Goal: Task Accomplishment & Management: Complete application form

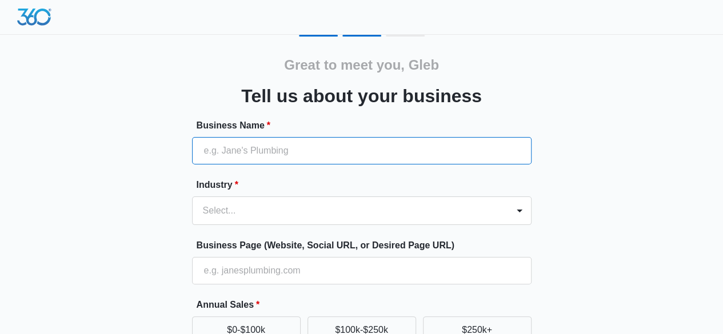
click at [203, 140] on input "Business Name *" at bounding box center [361, 150] width 339 height 27
paste input "Gimel Health"
type input "Gimel Health"
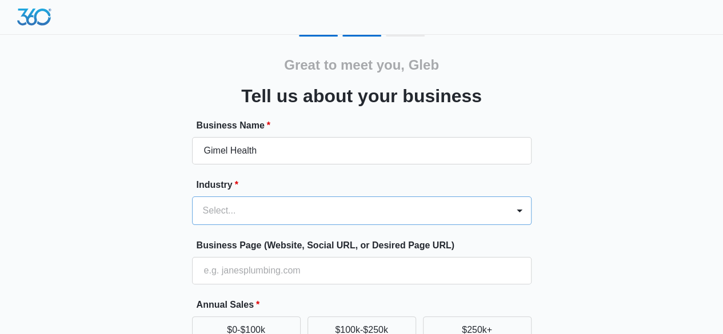
click at [226, 212] on div "Select..." at bounding box center [361, 210] width 339 height 29
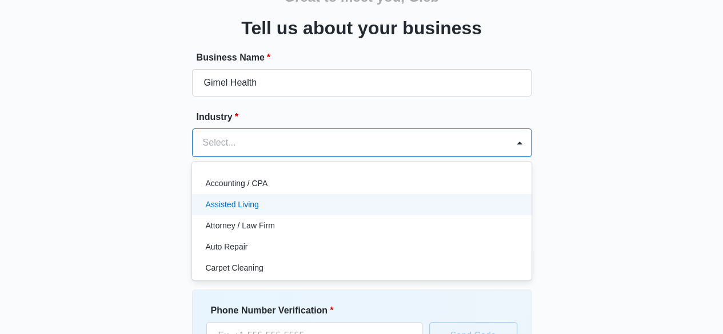
scroll to position [74, 0]
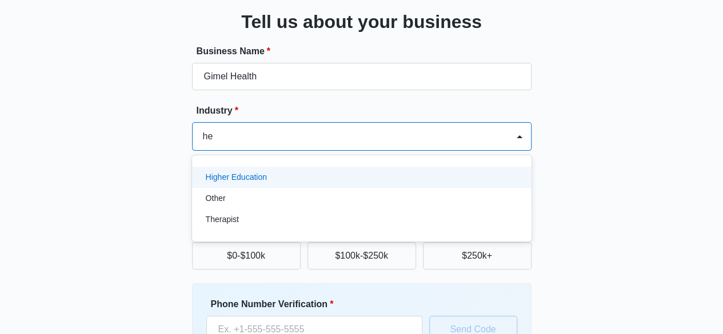
type input "h"
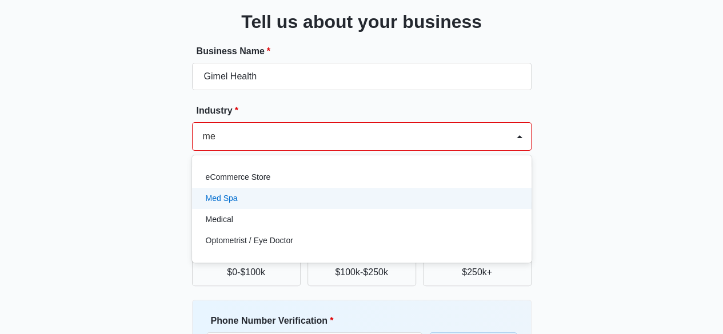
type input "m"
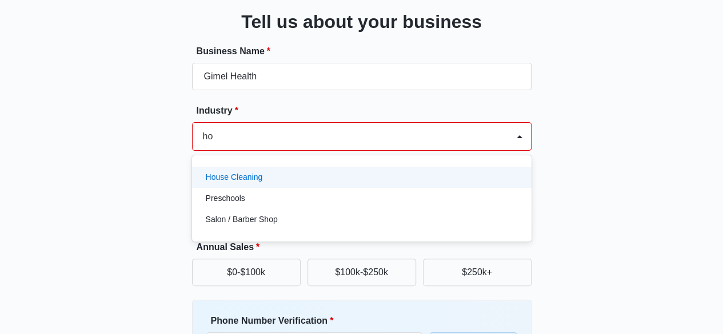
type input "h"
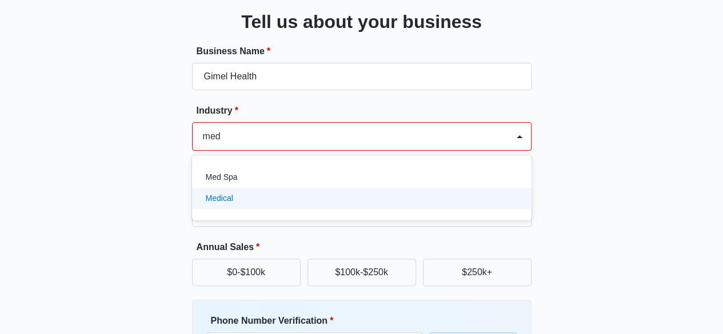
scroll to position [0, 0]
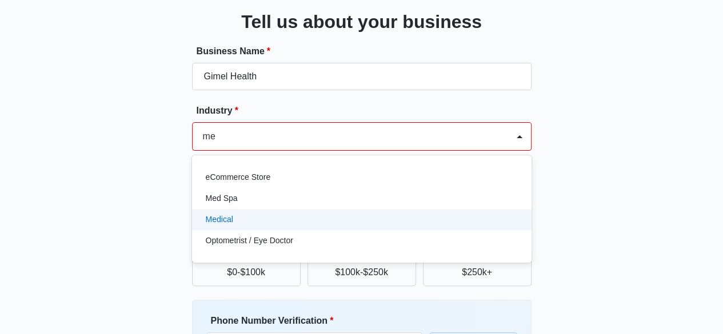
type input "m"
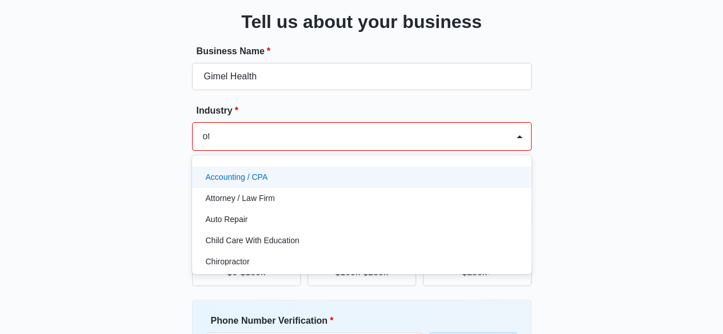
type input "oth"
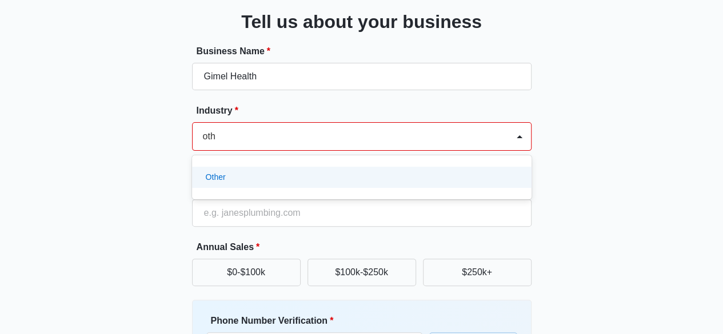
click at [218, 178] on p "Other" at bounding box center [216, 177] width 20 height 12
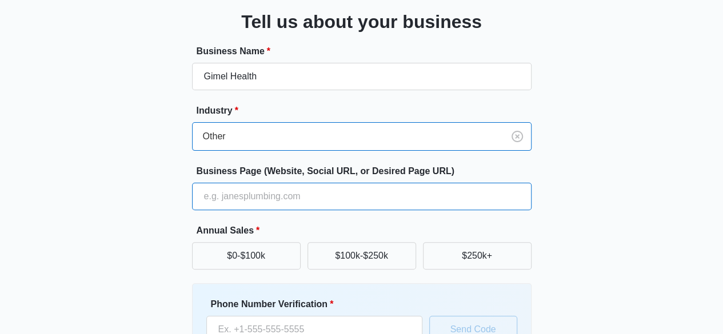
click at [223, 199] on input "Business Page (Website, Social URL, or Desired Page URL)" at bounding box center [361, 196] width 339 height 27
paste input "https://www.gimelhealth.com/"
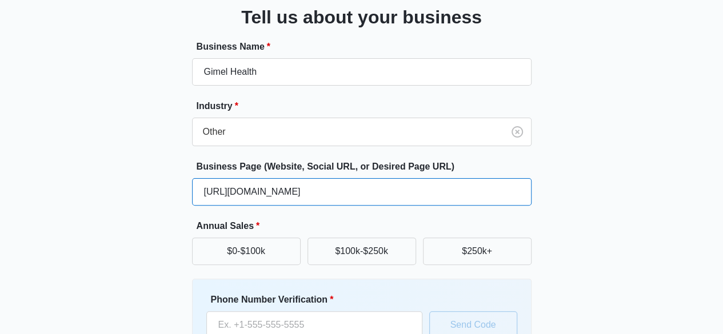
scroll to position [131, 0]
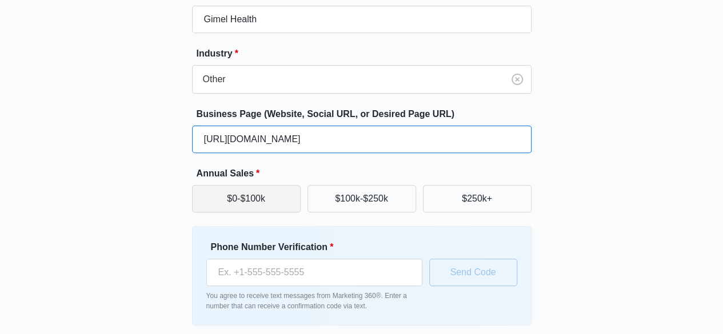
type input "https://www.gimelhealth.com/"
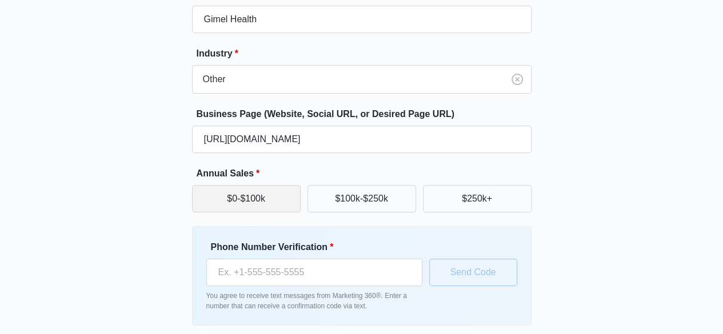
click at [260, 192] on button "$0-$100k" at bounding box center [246, 198] width 109 height 27
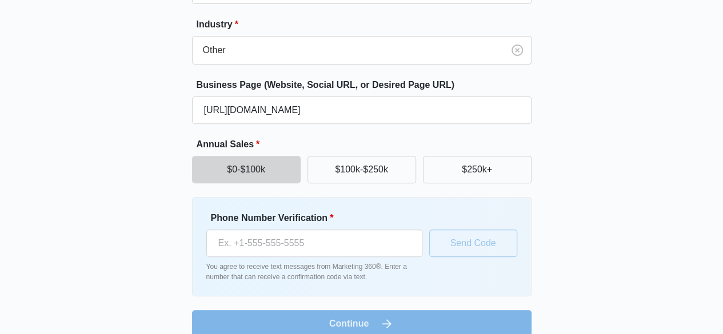
scroll to position [176, 0]
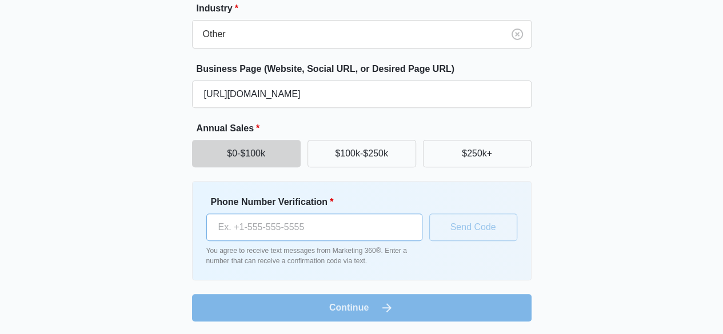
click at [252, 222] on input "Phone Number Verification *" at bounding box center [314, 227] width 216 height 27
click at [287, 231] on input "Phone Number Verification *" at bounding box center [314, 227] width 216 height 27
click at [292, 219] on input "Phone Number Verification *" at bounding box center [314, 227] width 216 height 27
paste input "[PHONE_NUMBER]"
type input "[PHONE_NUMBER]"
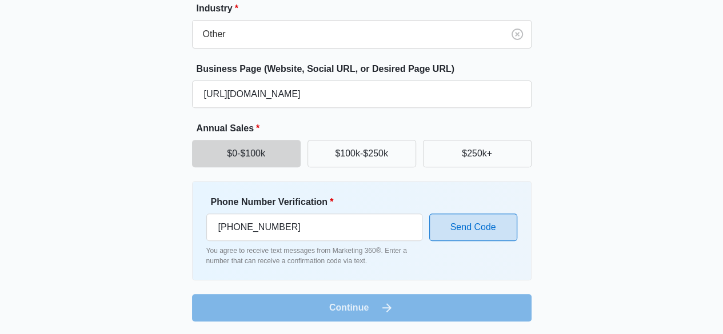
click at [473, 227] on button "Send Code" at bounding box center [473, 227] width 88 height 27
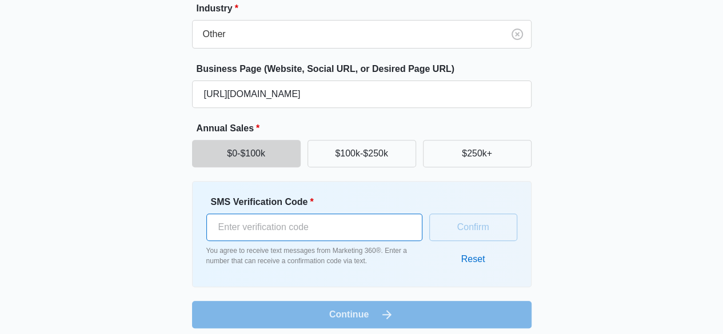
click at [284, 226] on input "SMS Verification Code *" at bounding box center [314, 227] width 216 height 27
paste input "705493"
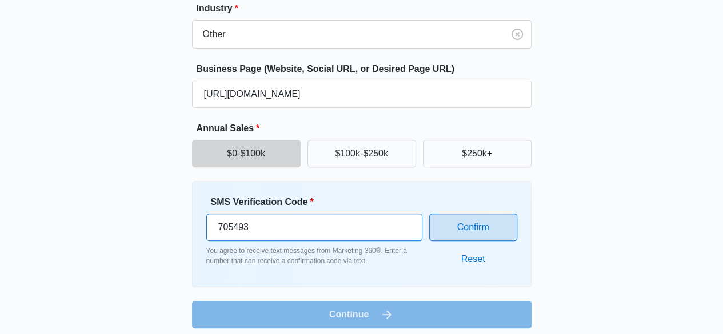
type input "705493"
click at [476, 224] on button "Confirm" at bounding box center [473, 227] width 88 height 27
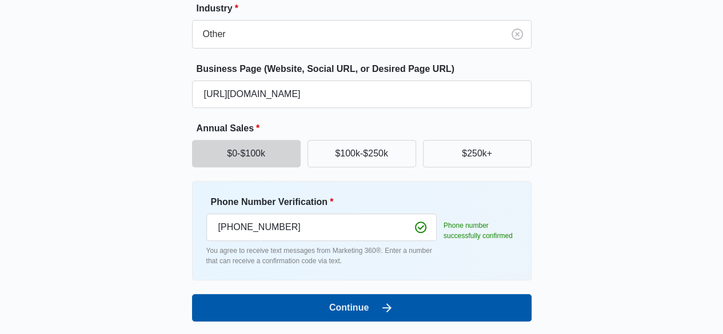
click at [404, 304] on button "Continue" at bounding box center [361, 307] width 339 height 27
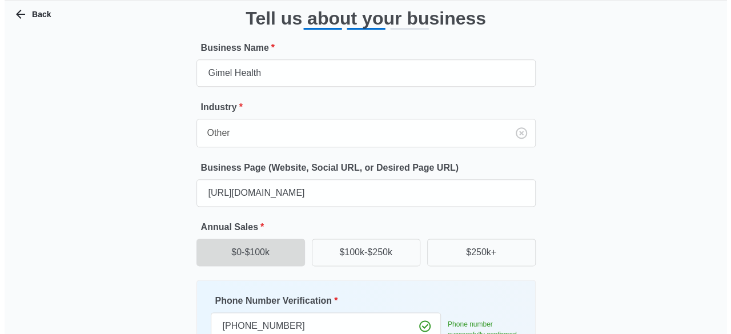
scroll to position [0, 0]
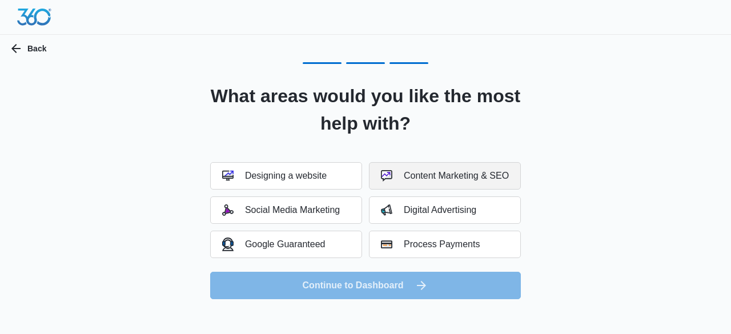
click at [442, 171] on div "Content Marketing & SEO" at bounding box center [445, 175] width 128 height 11
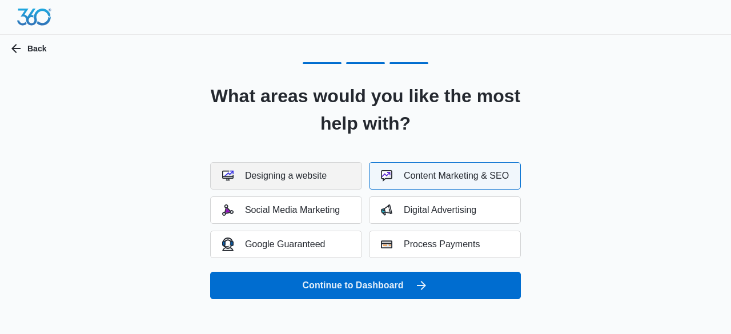
click at [318, 182] on button "Designing a website" at bounding box center [286, 175] width 152 height 27
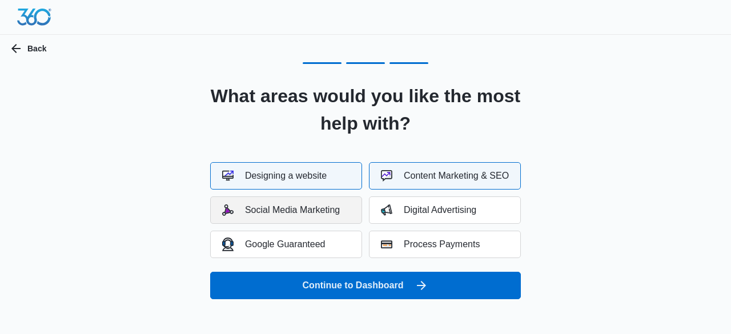
click at [320, 218] on button "Social Media Marketing" at bounding box center [286, 209] width 152 height 27
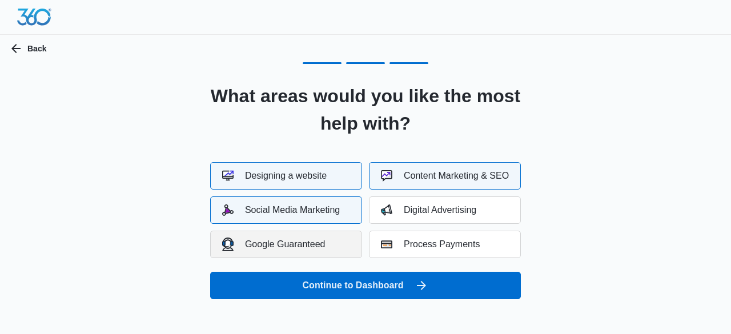
click at [320, 250] on div "Google Guaranteed" at bounding box center [273, 244] width 103 height 13
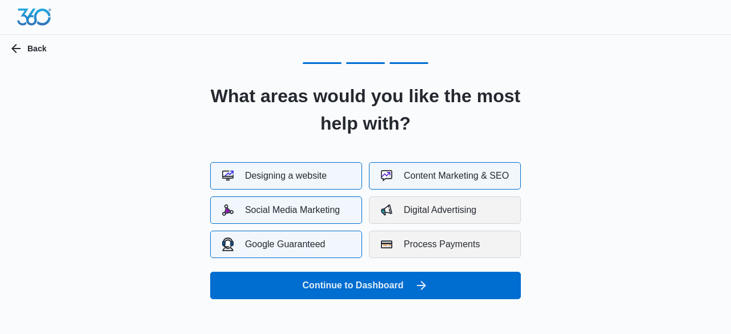
drag, startPoint x: 446, startPoint y: 246, endPoint x: 439, endPoint y: 214, distance: 33.2
click at [446, 246] on div "Process Payments" at bounding box center [430, 244] width 99 height 11
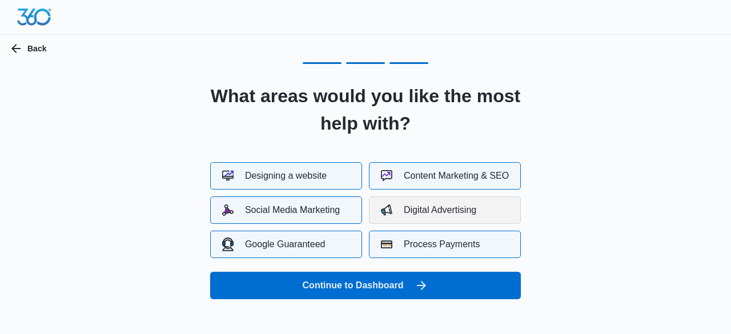
click at [439, 212] on div "Digital Advertising" at bounding box center [428, 209] width 95 height 11
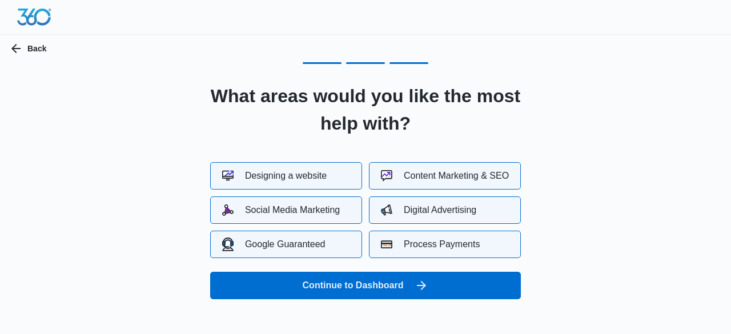
click at [442, 247] on div "Process Payments" at bounding box center [430, 244] width 99 height 11
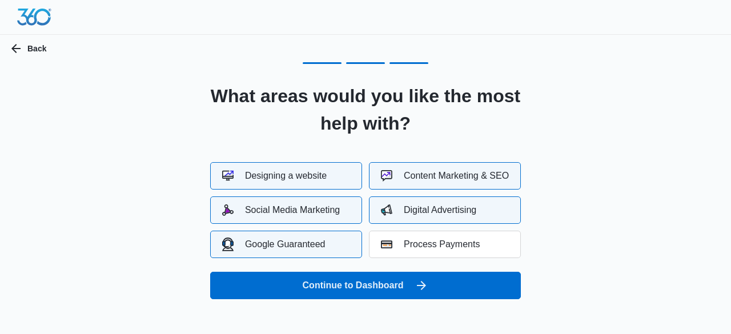
click at [310, 176] on div "Designing a website" at bounding box center [274, 175] width 105 height 11
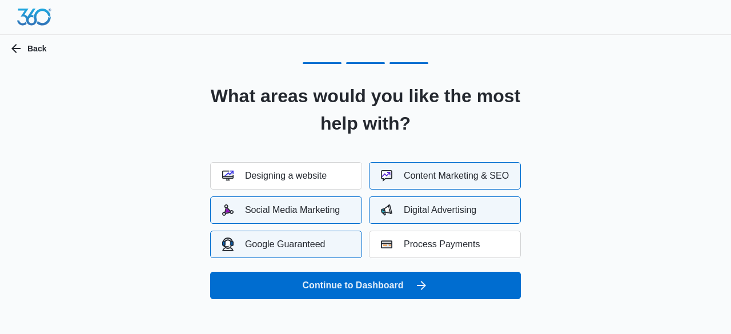
click at [420, 177] on div "Content Marketing & SEO" at bounding box center [445, 175] width 128 height 11
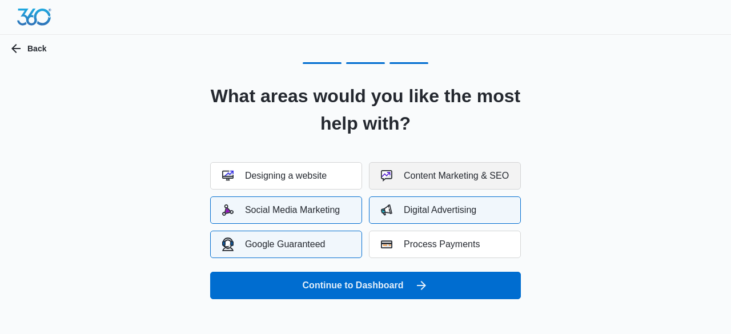
click at [390, 178] on img "button" at bounding box center [386, 175] width 11 height 11
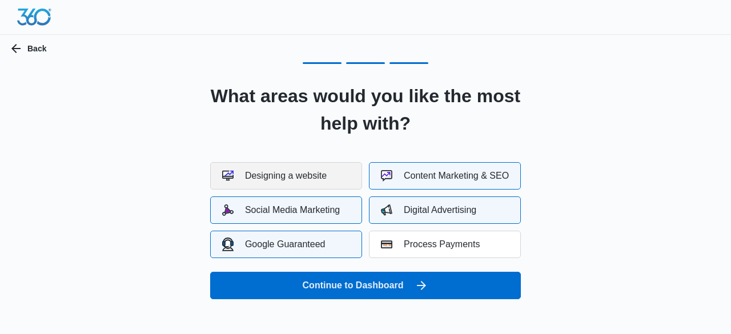
click at [307, 181] on div "Designing a website" at bounding box center [274, 175] width 105 height 11
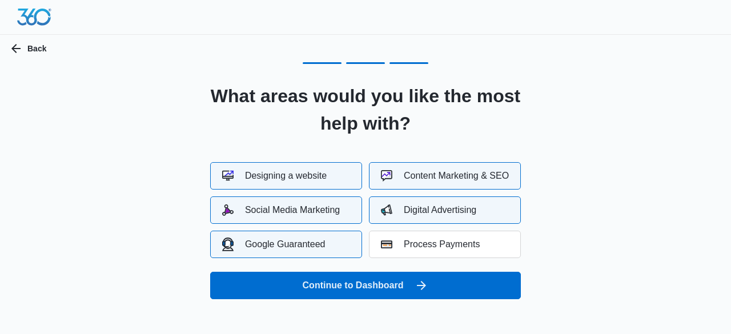
click at [424, 227] on div "Designing a website Content Marketing & SEO Social Media Marketing Digital Adve…" at bounding box center [365, 210] width 311 height 96
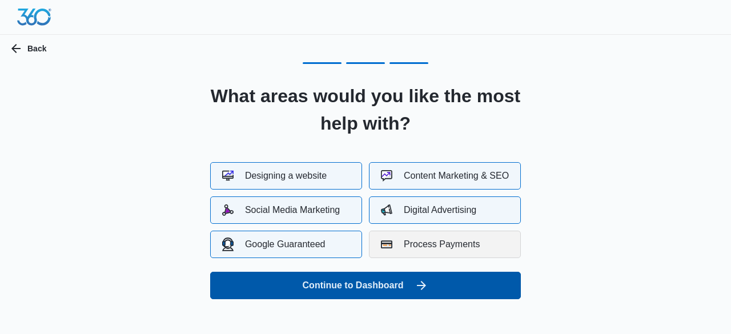
drag, startPoint x: 429, startPoint y: 243, endPoint x: 416, endPoint y: 276, distance: 35.6
click at [429, 242] on div "Process Payments" at bounding box center [430, 244] width 99 height 11
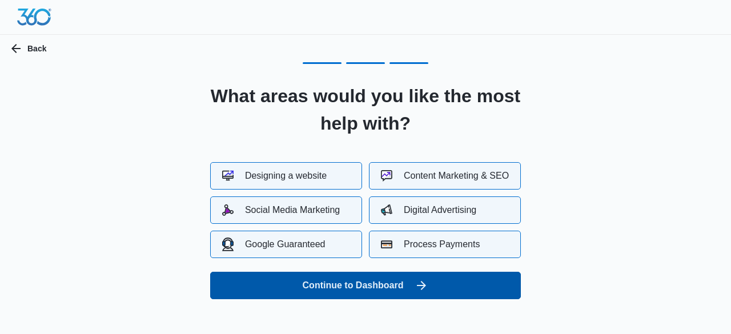
click at [407, 280] on button "Continue to Dashboard" at bounding box center [365, 285] width 311 height 27
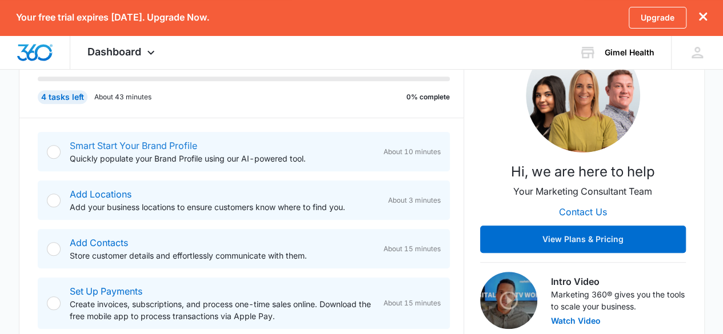
scroll to position [228, 0]
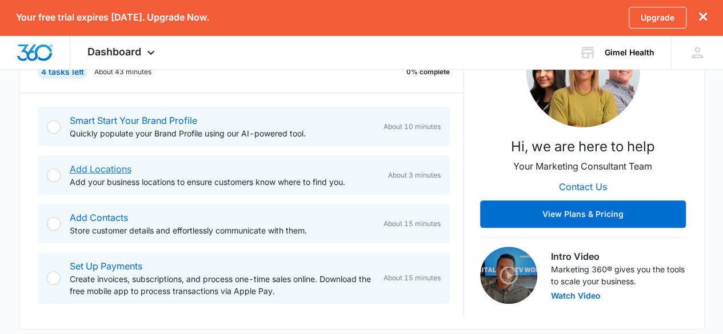
click at [102, 169] on link "Add Locations" at bounding box center [101, 168] width 62 height 11
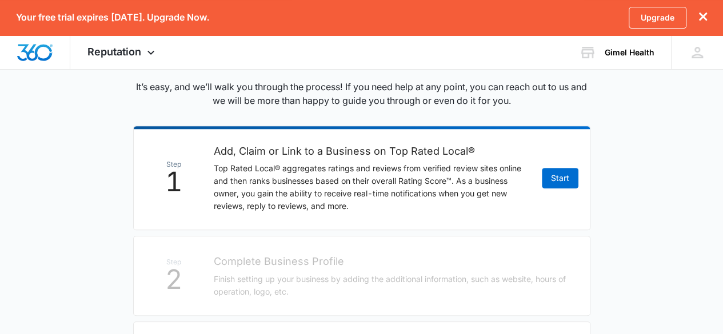
scroll to position [171, 0]
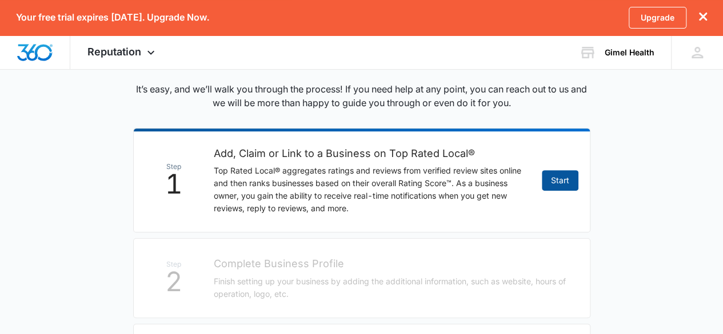
click at [552, 180] on link "Start" at bounding box center [559, 180] width 37 height 21
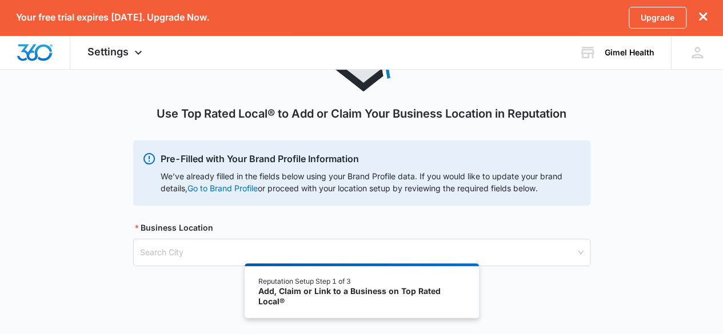
scroll to position [112, 0]
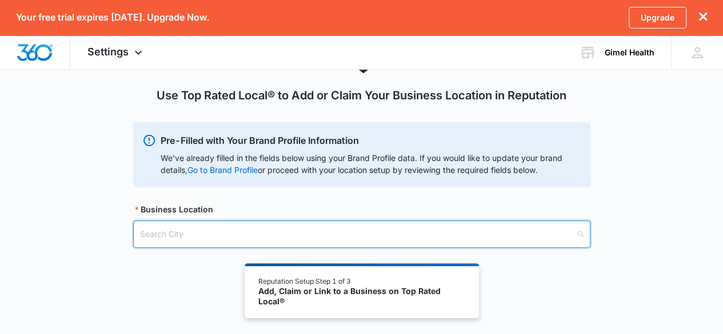
click at [184, 226] on input "search" at bounding box center [357, 234] width 435 height 26
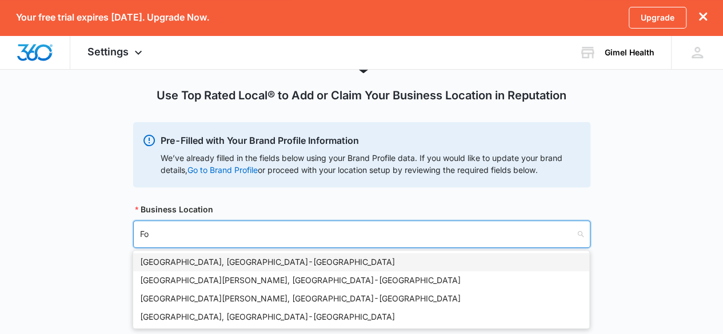
type input "F"
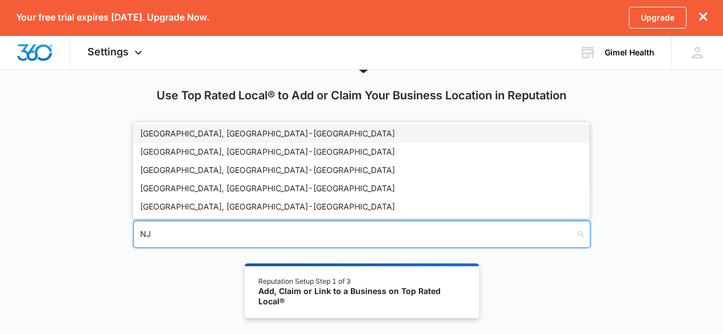
type input "N"
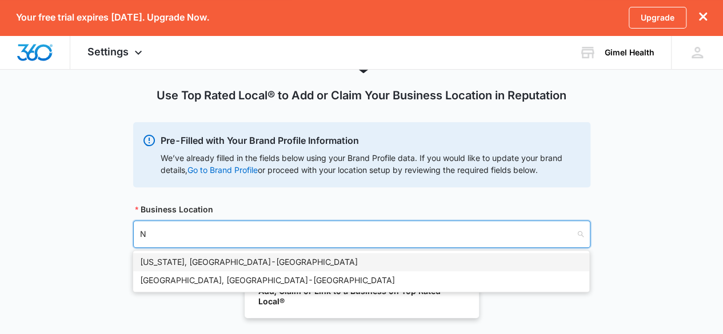
type input "NJ"
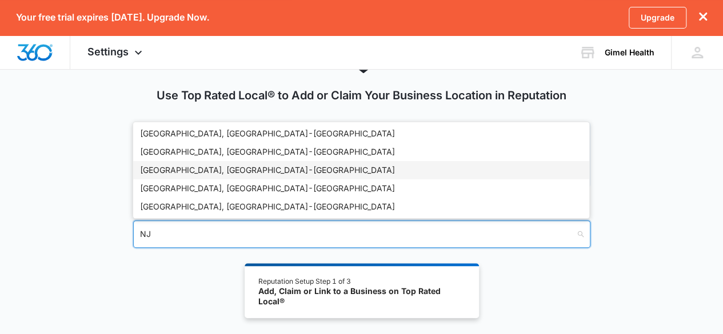
click at [218, 169] on div "Jersey City, NJ - USA" at bounding box center [361, 170] width 442 height 13
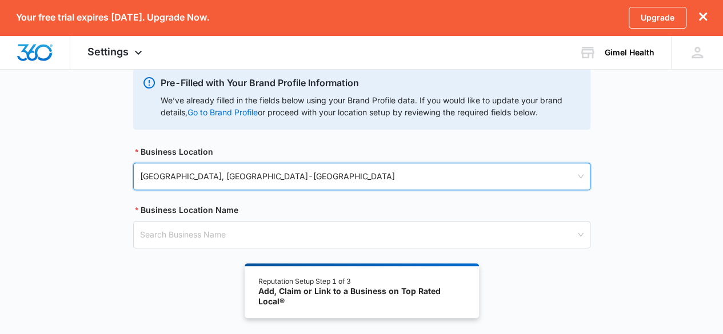
scroll to position [170, 0]
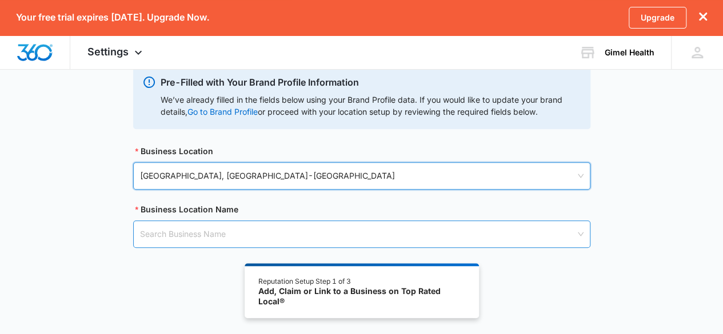
click at [187, 226] on input "search" at bounding box center [357, 234] width 435 height 26
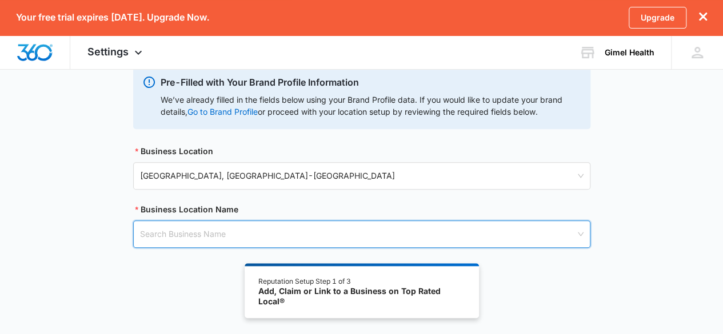
paste input "Gimel Health"
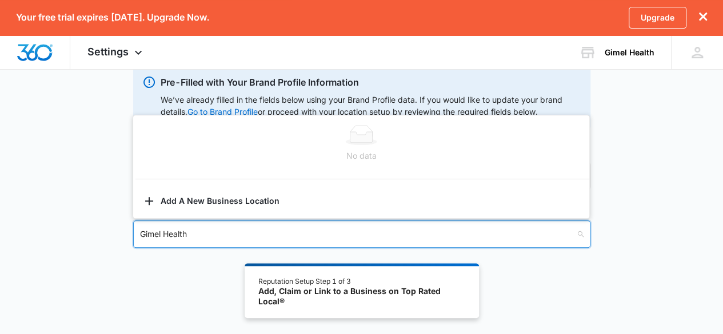
type input "Gimel Health"
drag, startPoint x: 187, startPoint y: 278, endPoint x: 186, endPoint y: 271, distance: 6.9
click at [186, 278] on div "Use Top Rated Local® to Add or Claim Your Business Location in Reputation Pre-F…" at bounding box center [361, 134] width 723 height 399
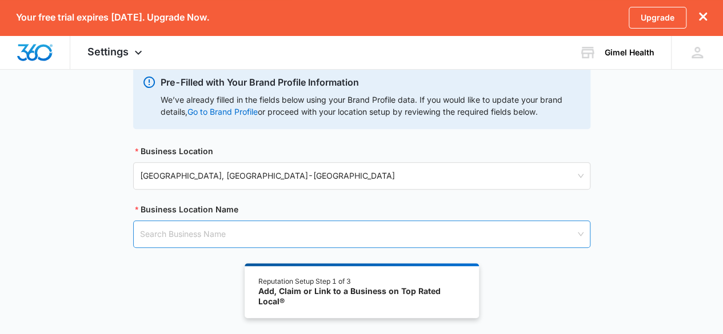
click at [191, 237] on input "search" at bounding box center [357, 234] width 435 height 26
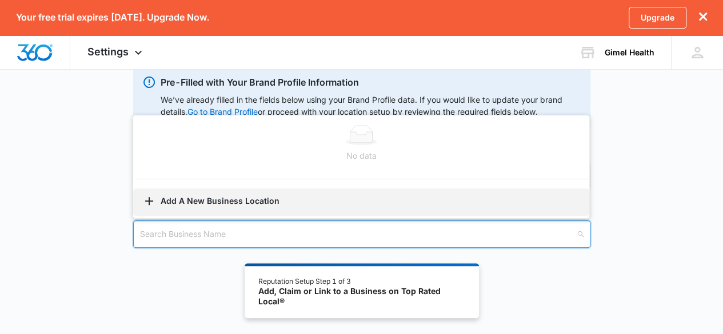
click at [217, 192] on button "Add A New Business Location" at bounding box center [361, 201] width 456 height 27
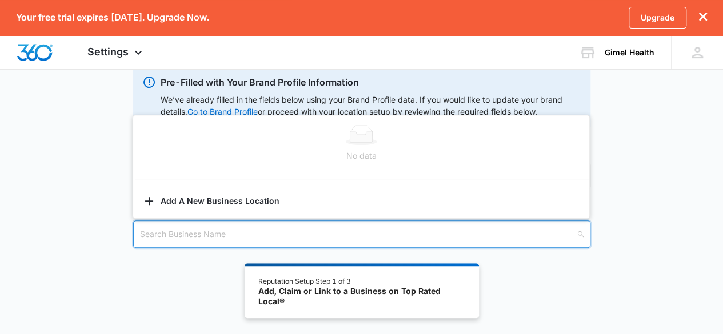
click at [179, 234] on input "search" at bounding box center [357, 234] width 435 height 26
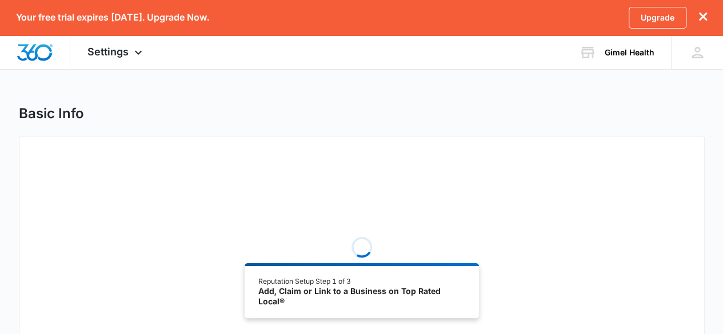
select select "New Jersey"
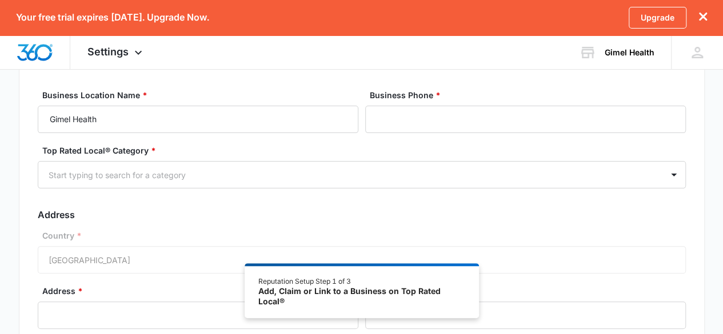
scroll to position [57, 0]
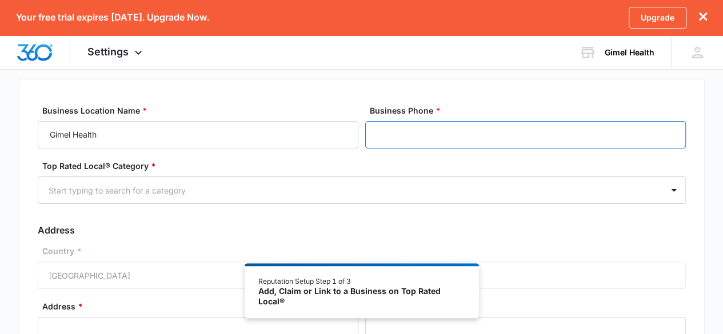
click at [400, 138] on input "Business Phone *" at bounding box center [525, 134] width 320 height 27
click at [391, 135] on input "Business Phone *" at bounding box center [525, 134] width 320 height 27
paste input "[PHONE_NUMBER]"
type input "[PHONE_NUMBER]"
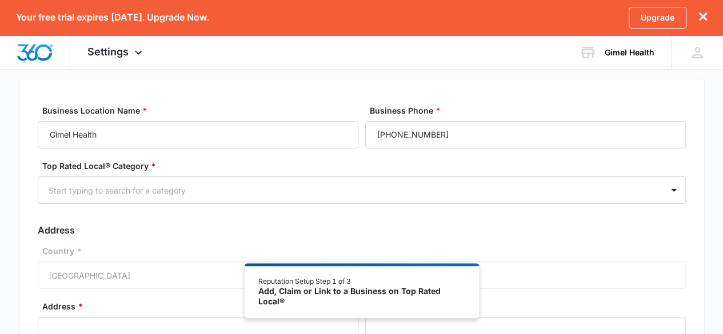
click at [601, 117] on div "Business Phone * (252) 242-8676" at bounding box center [525, 127] width 320 height 44
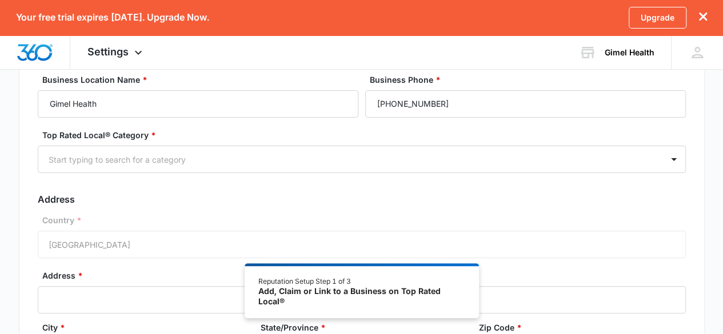
scroll to position [114, 0]
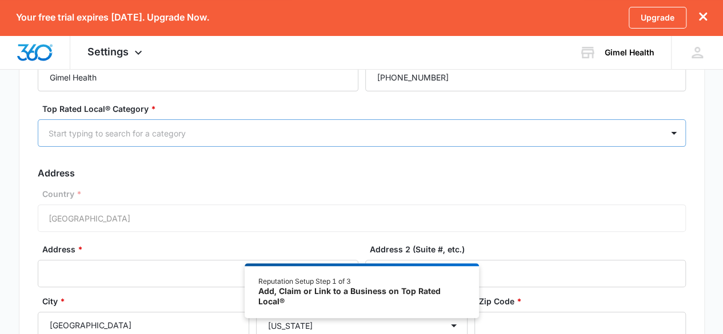
click at [111, 143] on div "Start typing to search for a category" at bounding box center [350, 134] width 624 height 26
drag, startPoint x: 201, startPoint y: 127, endPoint x: 191, endPoint y: 129, distance: 9.9
click at [200, 127] on div at bounding box center [348, 133] width 599 height 14
click at [117, 136] on div at bounding box center [348, 133] width 599 height 14
type input "Hea"
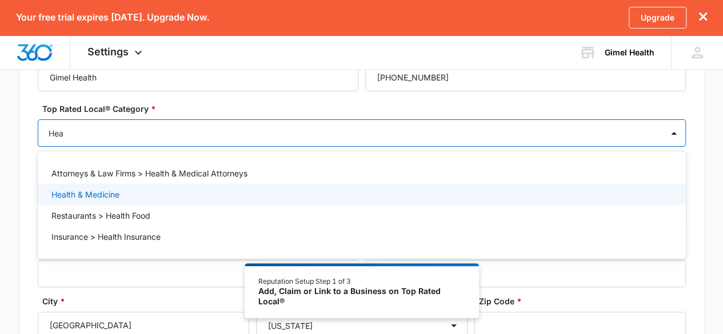
click at [105, 190] on p "Health & Medicine" at bounding box center [85, 194] width 68 height 12
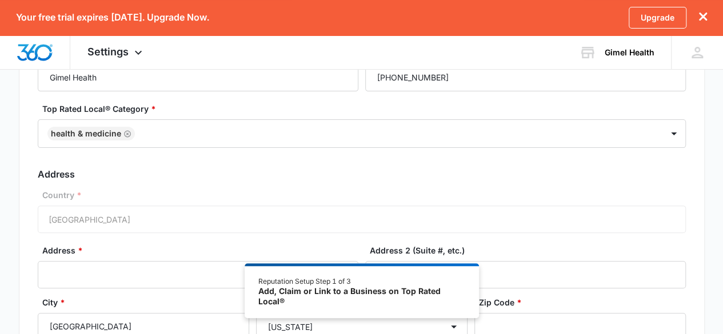
click at [27, 140] on div "Business Location Name * Gimel Health Business Phone * (252) 242-8676 Top Rated…" at bounding box center [361, 223] width 685 height 403
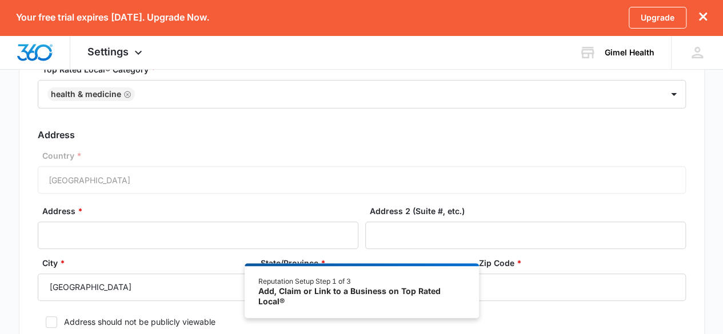
scroll to position [171, 0]
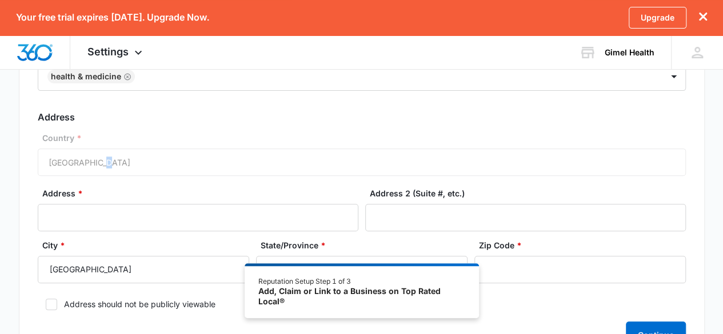
click at [96, 157] on div "Country * United States of America" at bounding box center [362, 154] width 648 height 44
click at [123, 162] on div "Country * United States of America" at bounding box center [362, 154] width 648 height 44
click at [62, 135] on label "Country *" at bounding box center [366, 138] width 648 height 12
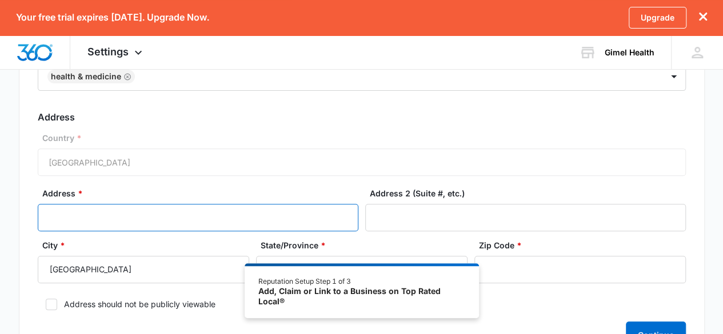
drag, startPoint x: 71, startPoint y: 211, endPoint x: 112, endPoint y: 202, distance: 41.6
click at [71, 211] on input "Address *" at bounding box center [198, 217] width 320 height 27
drag, startPoint x: 123, startPoint y: 216, endPoint x: 161, endPoint y: 212, distance: 38.0
click at [123, 216] on input "Address *" at bounding box center [198, 217] width 320 height 27
type input "440 West Str, Ste 307, Fort Lee Bergen County NJ 07024"
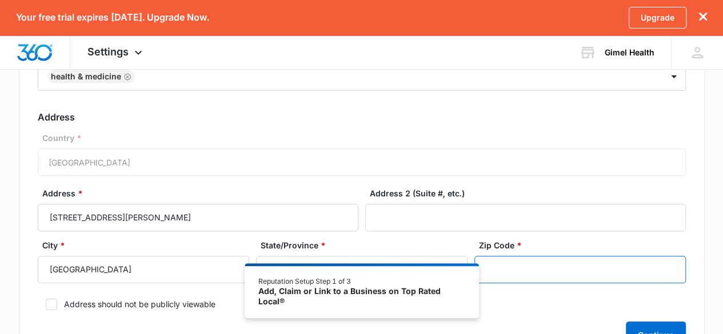
type input "07024"
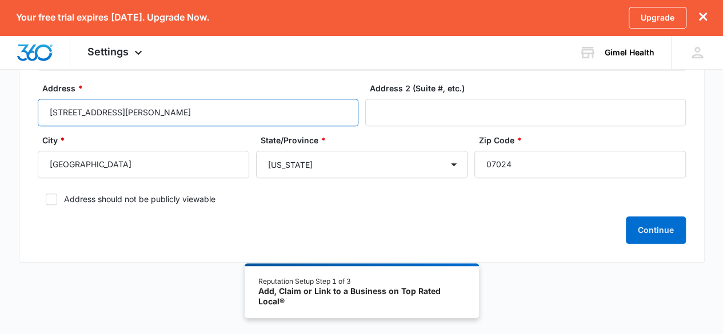
scroll to position [276, 0]
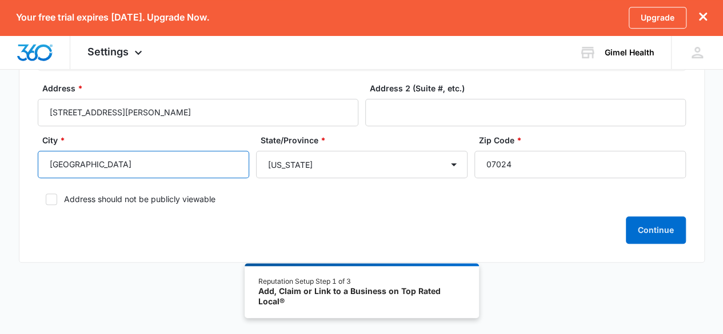
drag, startPoint x: 93, startPoint y: 161, endPoint x: 130, endPoint y: 175, distance: 39.8
click at [93, 162] on input "Jersey City" at bounding box center [143, 164] width 211 height 27
type input "J"
type input "NJ"
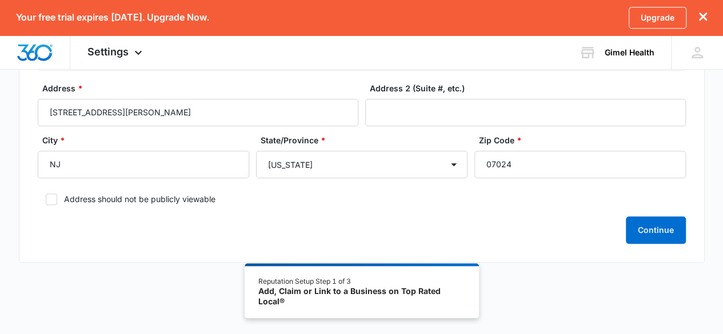
click at [51, 196] on icon at bounding box center [51, 199] width 10 height 10
click at [46, 196] on input "Address should not be publicly viewable" at bounding box center [42, 199] width 8 height 8
checkbox input "true"
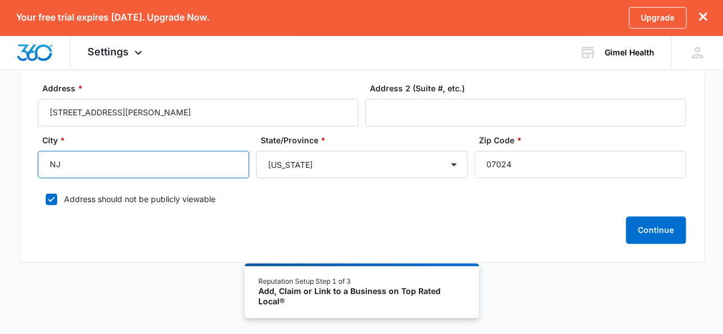
drag, startPoint x: 78, startPoint y: 170, endPoint x: 19, endPoint y: 172, distance: 58.9
click at [19, 172] on div "Business Location Name * Gimel Health Business Phone * (252) 242-8676 Top Rated…" at bounding box center [361, 60] width 685 height 403
type input "Fort Lee"
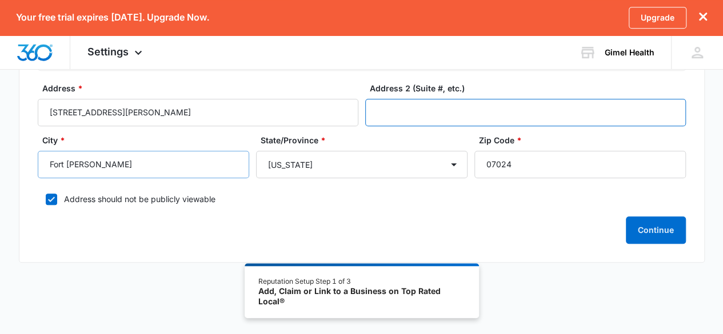
type input "440"
drag, startPoint x: 395, startPoint y: 107, endPoint x: 335, endPoint y: 111, distance: 60.1
click at [335, 111] on div "Address * 440 West Str, Ste 307, Fort Lee Bergen County NJ 07024 Address 2 (Sui…" at bounding box center [362, 108] width 648 height 52
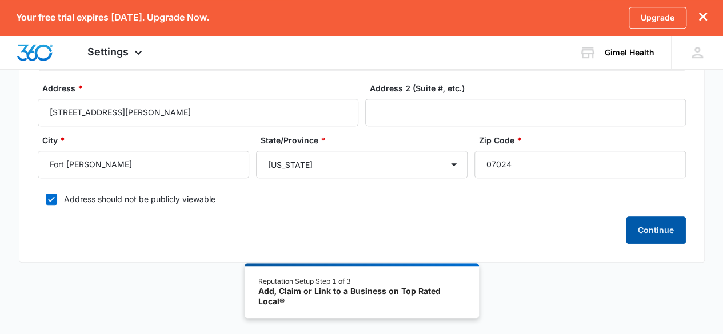
click at [647, 228] on button "Continue" at bounding box center [655, 229] width 60 height 27
click at [46, 195] on icon at bounding box center [51, 199] width 10 height 10
click at [46, 195] on input "Address should not be publicly viewable" at bounding box center [42, 199] width 8 height 8
click at [630, 234] on button "Continue" at bounding box center [655, 229] width 60 height 27
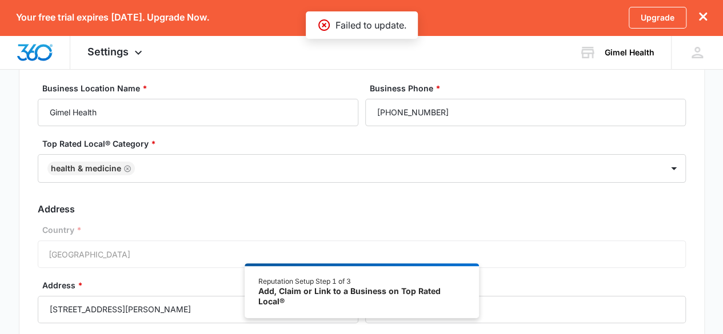
scroll to position [105, 0]
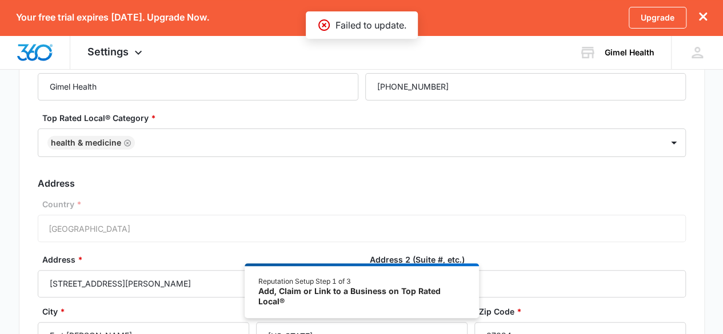
drag, startPoint x: 63, startPoint y: 215, endPoint x: 75, endPoint y: 250, distance: 36.3
click at [64, 215] on div "Country * United States of America" at bounding box center [362, 220] width 648 height 44
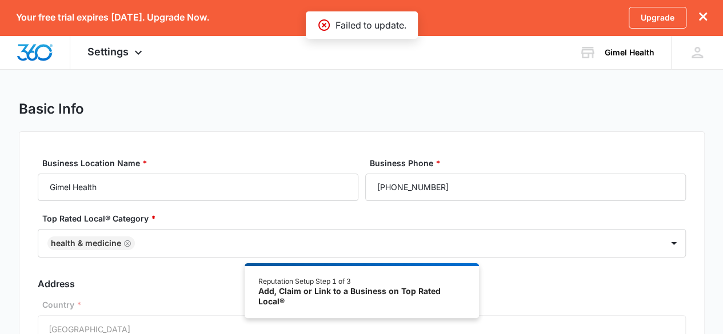
scroll to position [0, 0]
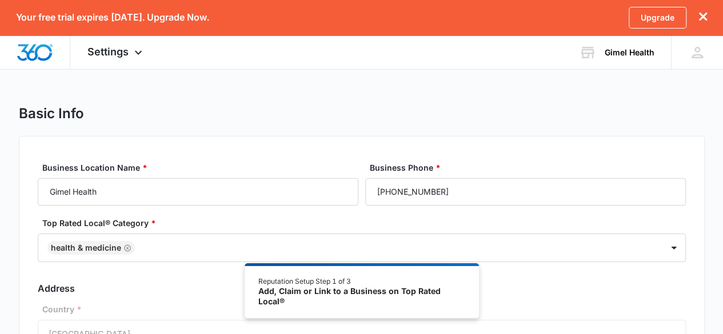
click at [296, 291] on div "Add, Claim or Link to a Business on Top Rated Local®" at bounding box center [361, 296] width 206 height 20
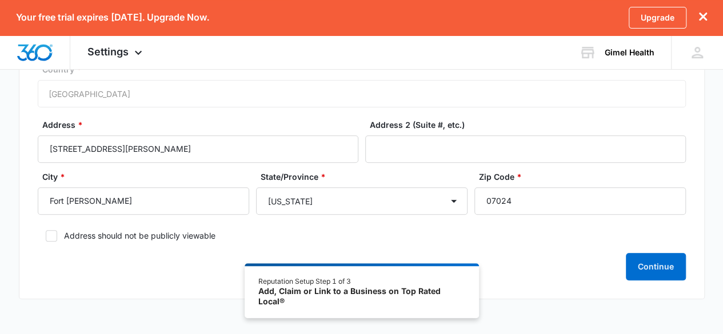
scroll to position [276, 0]
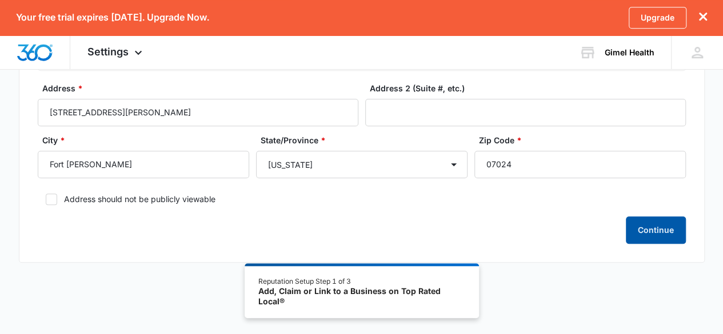
click at [657, 221] on button "Continue" at bounding box center [655, 229] width 60 height 27
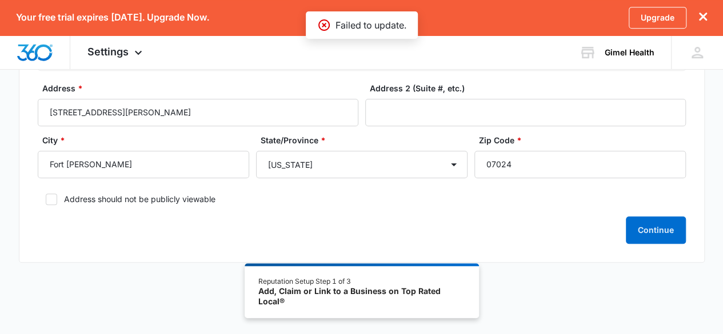
click at [703, 23] on button "dismiss this dialog" at bounding box center [703, 17] width 8 height 11
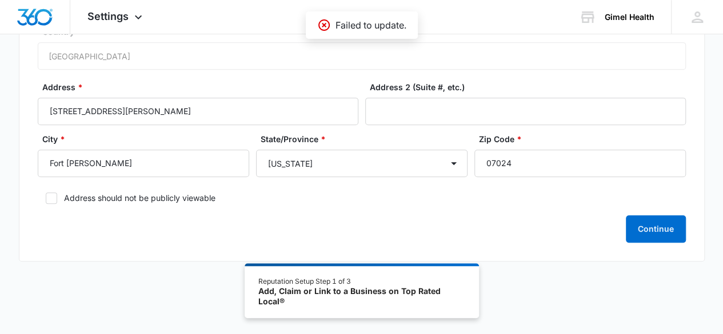
scroll to position [242, 0]
click at [55, 197] on icon at bounding box center [51, 199] width 10 height 10
click at [46, 197] on input "Address should not be publicly viewable" at bounding box center [42, 199] width 8 height 8
checkbox input "true"
click at [294, 277] on div "Reputation Setup Step 1 of 3" at bounding box center [361, 281] width 206 height 10
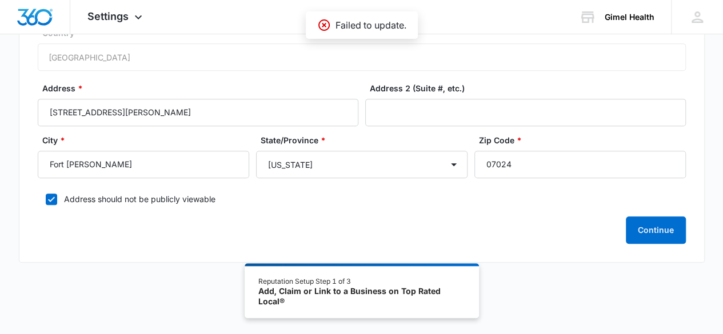
drag, startPoint x: 358, startPoint y: 272, endPoint x: 499, endPoint y: 263, distance: 141.3
click at [358, 272] on div "Reputation Setup Step 1 of 3 Add, Claim or Link to a Business on Top Rated Loca…" at bounding box center [361, 290] width 234 height 55
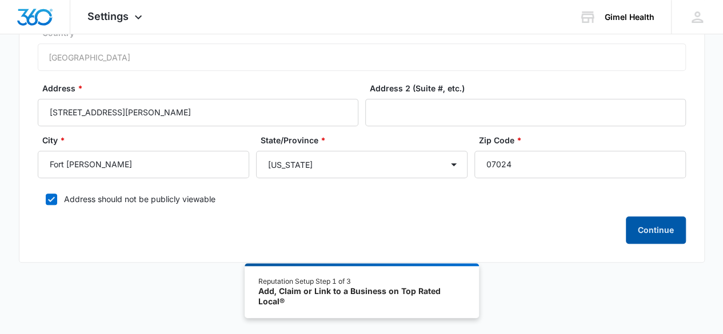
click at [651, 219] on button "Continue" at bounding box center [655, 229] width 60 height 27
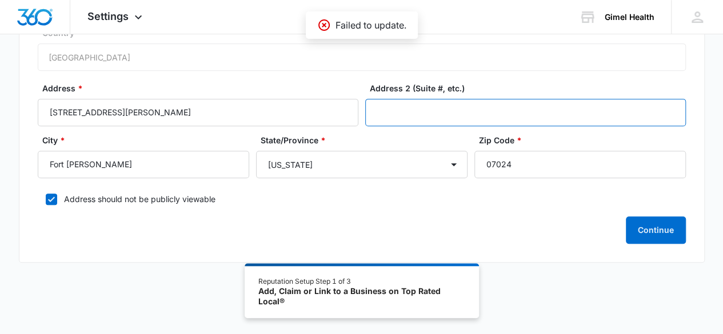
click at [455, 107] on input "Address 2 (Suite #, etc.)" at bounding box center [525, 112] width 320 height 27
type input "440"
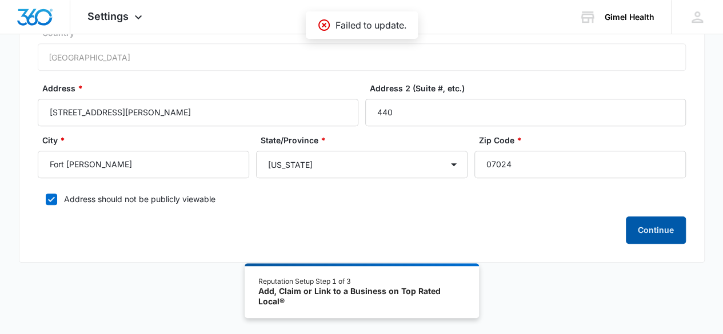
click at [660, 230] on button "Continue" at bounding box center [655, 229] width 60 height 27
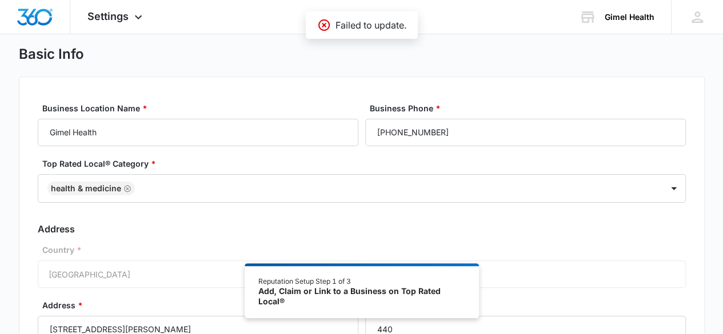
scroll to position [0, 0]
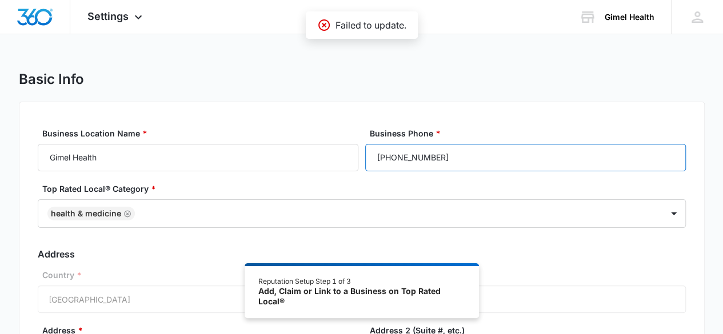
drag, startPoint x: 378, startPoint y: 161, endPoint x: 381, endPoint y: 166, distance: 6.4
click at [379, 161] on input "[PHONE_NUMBER]" at bounding box center [525, 157] width 320 height 27
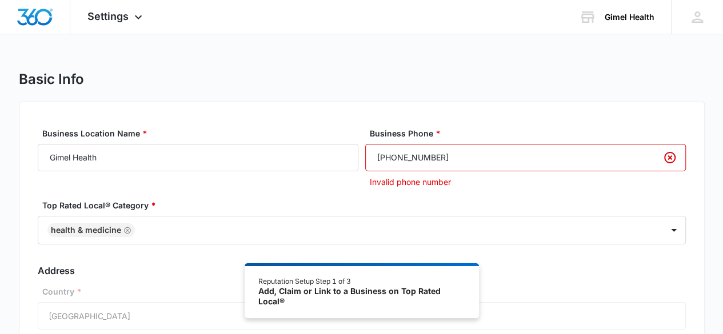
type input "+252 2 4286761"
type input "440440"
click at [490, 149] on input "+252 2 4286761" at bounding box center [525, 157] width 320 height 27
drag, startPoint x: 469, startPoint y: 159, endPoint x: 347, endPoint y: 159, distance: 121.7
click at [347, 159] on div "Business Location Name * Gimel Health Business Phone * +252 2 4286761 Invalid p…" at bounding box center [362, 157] width 648 height 61
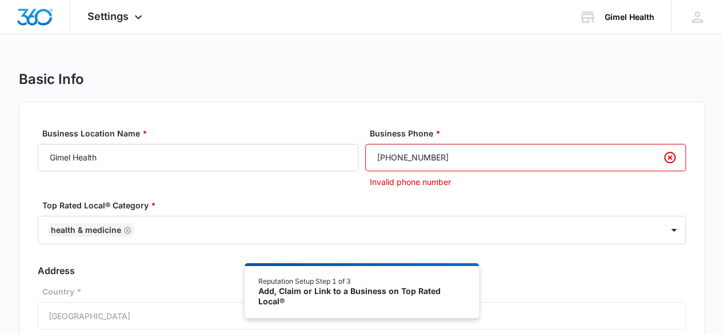
paste input "1 (252) 242-8676"
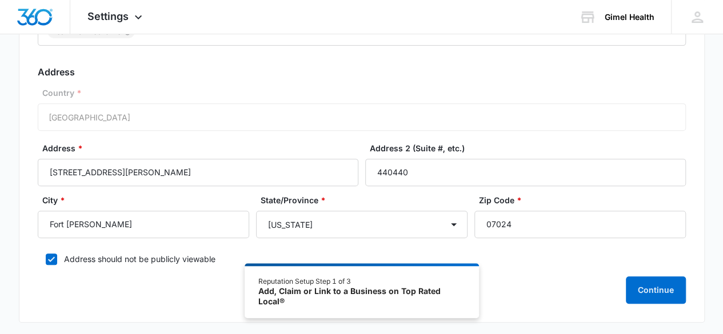
scroll to position [242, 0]
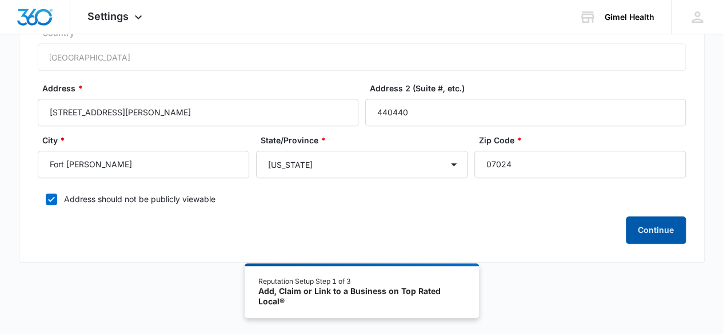
type input "1 (252) 242-8676"
click at [651, 223] on button "Continue" at bounding box center [655, 229] width 60 height 27
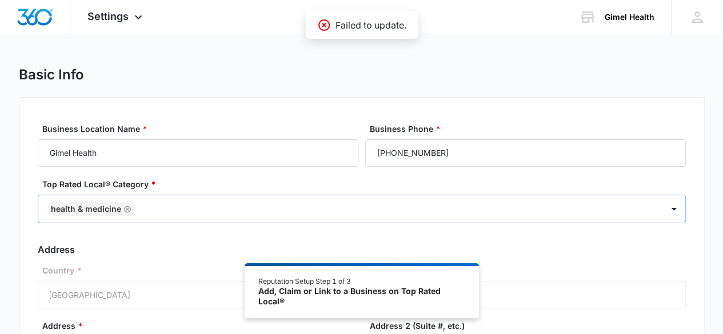
scroll to position [0, 0]
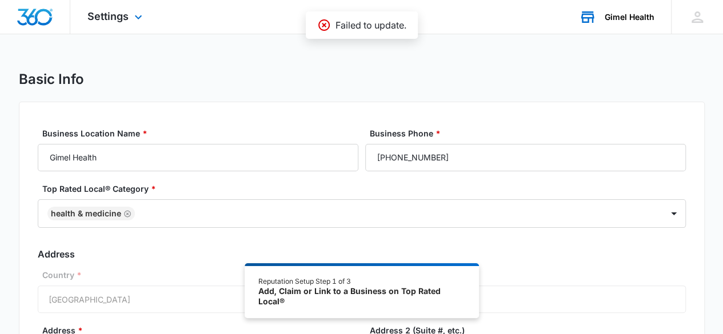
click at [637, 15] on div "Gimel Health" at bounding box center [629, 17] width 50 height 9
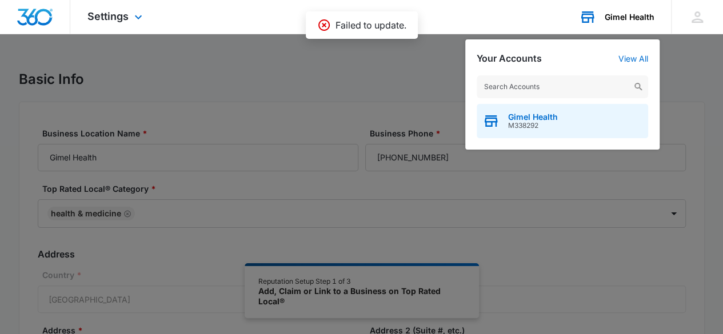
click at [496, 116] on icon "button" at bounding box center [490, 116] width 11 height 2
click at [536, 114] on span "Gimel Health" at bounding box center [533, 117] width 50 height 9
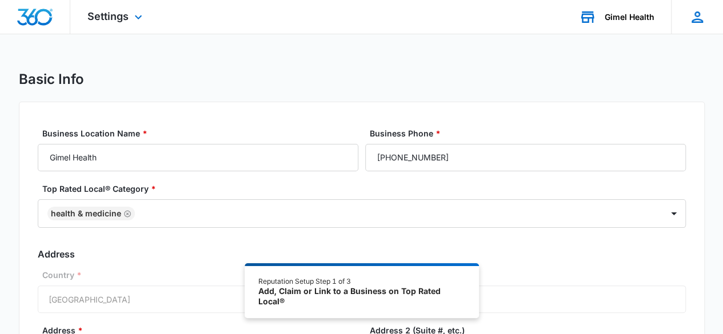
click at [696, 23] on icon at bounding box center [696, 17] width 17 height 17
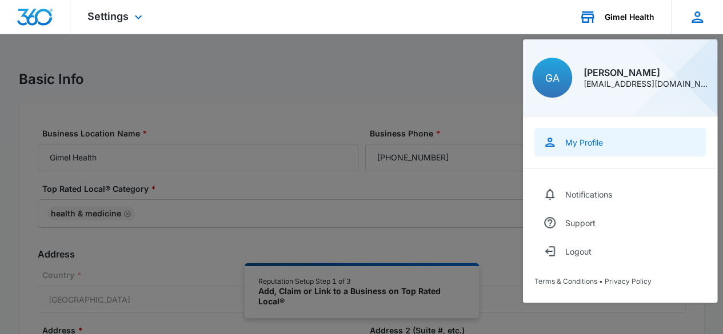
click at [576, 142] on div "My Profile" at bounding box center [584, 143] width 38 height 10
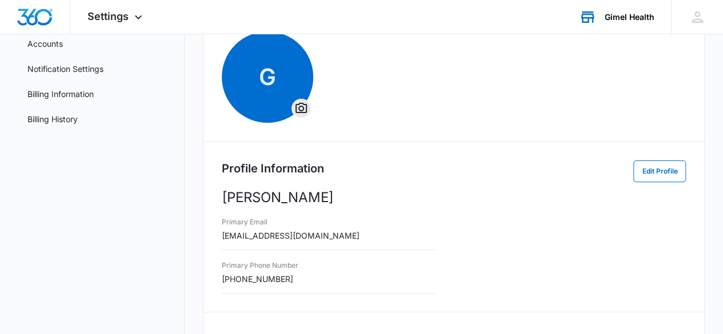
scroll to position [50, 0]
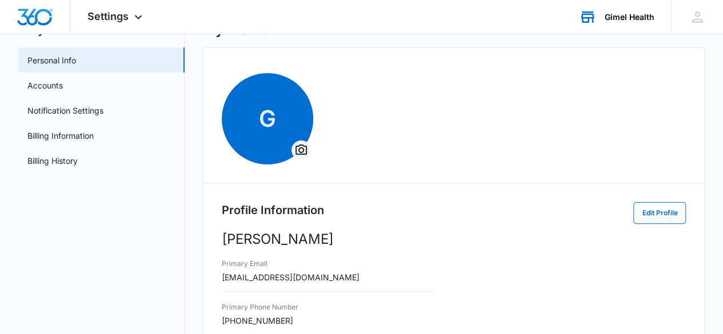
click at [305, 146] on icon "Overflow Menu" at bounding box center [300, 150] width 11 height 10
click at [335, 189] on button "Change Profile Photo" at bounding box center [352, 182] width 120 height 17
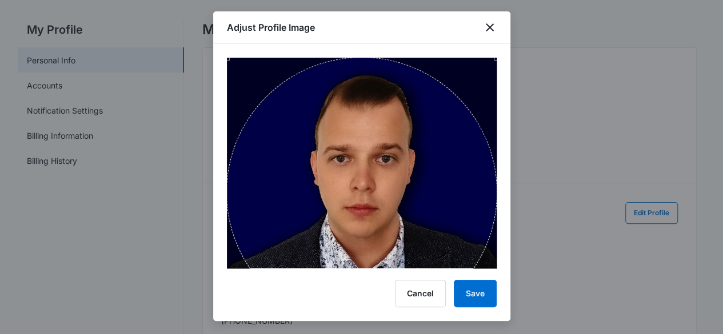
click at [369, 221] on div "Use the arrow keys to move the crop selection area" at bounding box center [362, 193] width 270 height 270
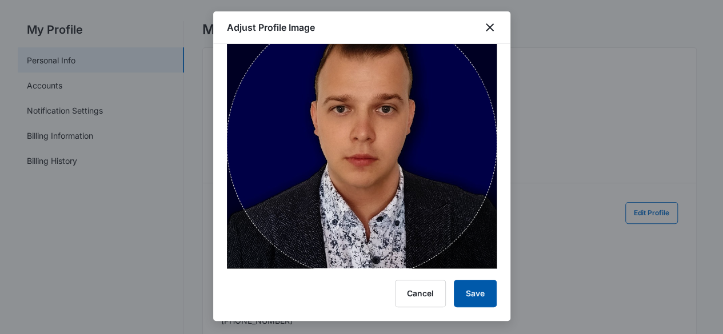
click at [488, 288] on button "Save" at bounding box center [475, 293] width 43 height 27
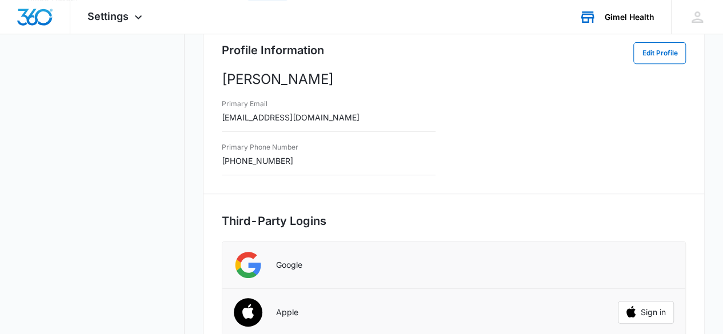
scroll to position [0, 0]
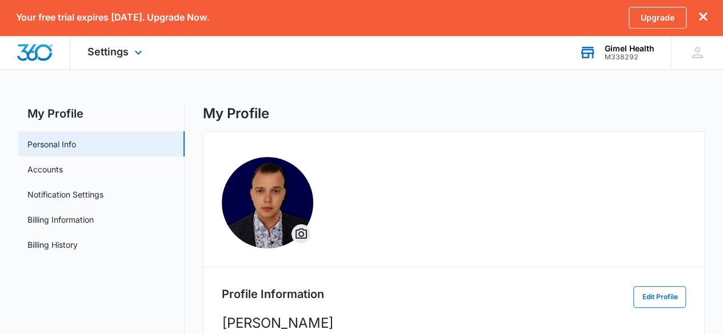
click at [613, 45] on div "Gimel Health" at bounding box center [629, 48] width 50 height 9
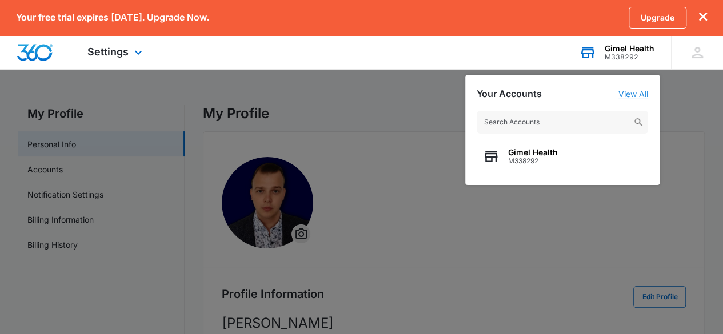
click at [637, 95] on link "View All" at bounding box center [633, 94] width 30 height 10
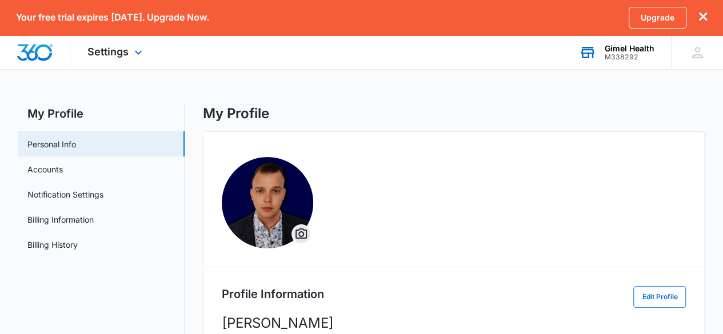
click at [617, 41] on div "Gimel Health M338292 Your Accounts View All" at bounding box center [615, 52] width 109 height 34
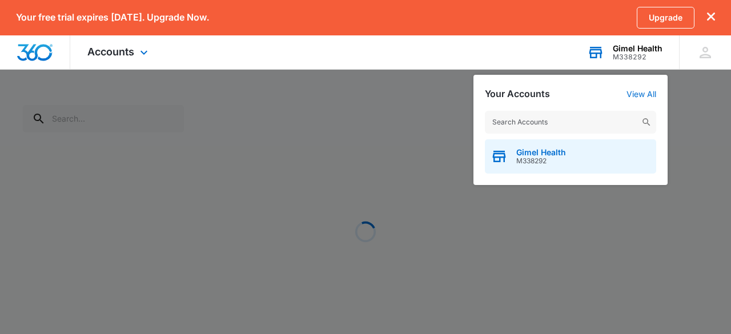
click at [540, 149] on span "Gimel Health" at bounding box center [541, 152] width 50 height 9
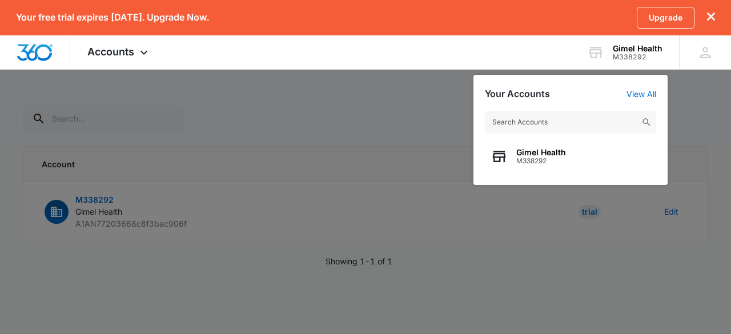
click at [171, 122] on div at bounding box center [365, 167] width 731 height 334
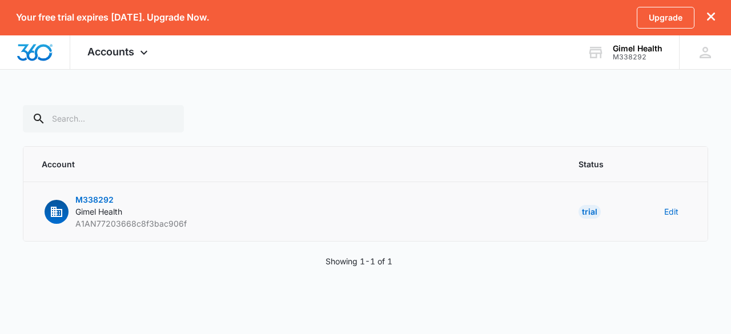
drag, startPoint x: 96, startPoint y: 210, endPoint x: 118, endPoint y: 207, distance: 21.8
click at [96, 210] on span "Gimel Health" at bounding box center [98, 212] width 47 height 10
click at [674, 208] on button "Edit" at bounding box center [671, 212] width 14 height 12
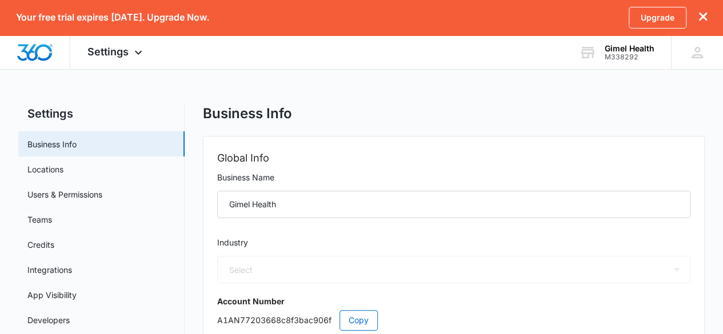
select select "52"
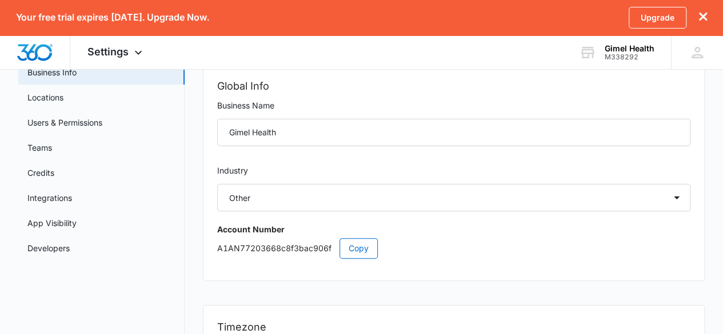
scroll to position [129, 0]
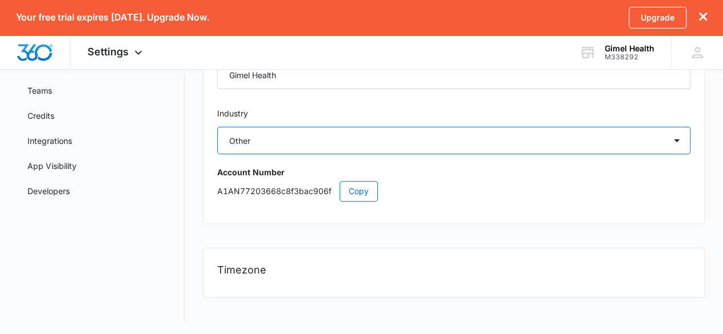
click at [544, 139] on select "Select Accounting / CPA Assisted Living Attorney / Law Firm Auto Repair Carpet …" at bounding box center [454, 140] width 474 height 27
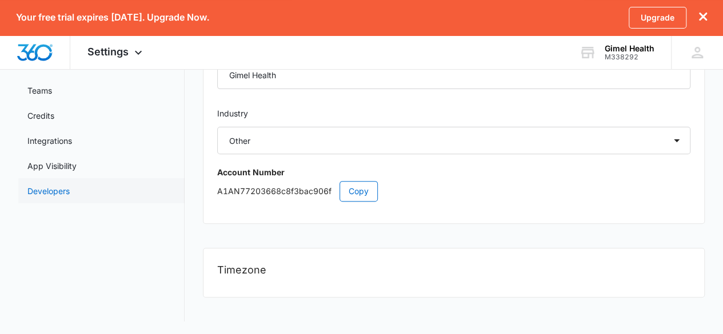
click at [70, 185] on link "Developers" at bounding box center [48, 191] width 42 height 12
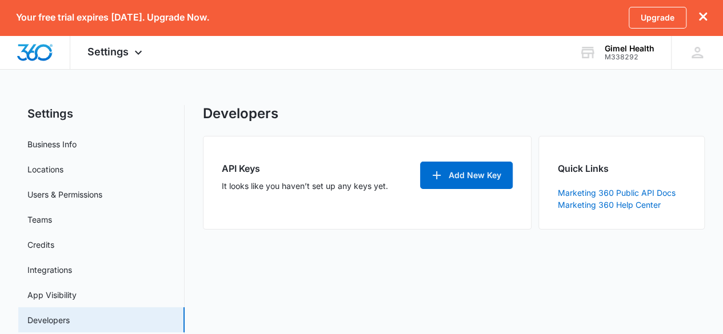
select select "52"
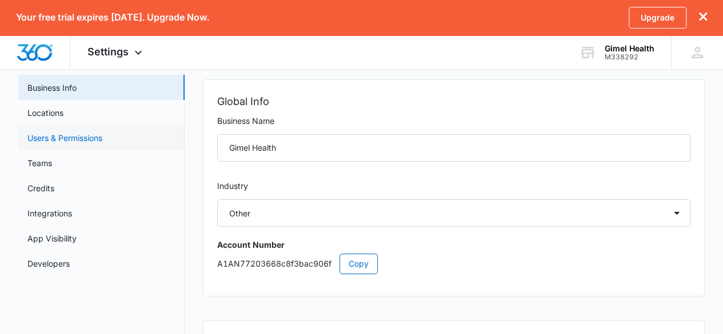
scroll to position [15, 0]
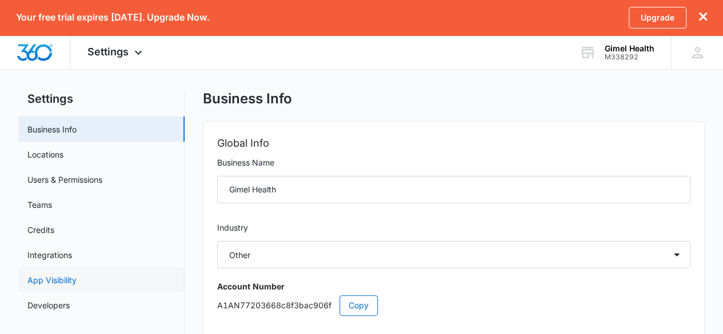
click at [27, 274] on link "App Visibility" at bounding box center [51, 280] width 49 height 12
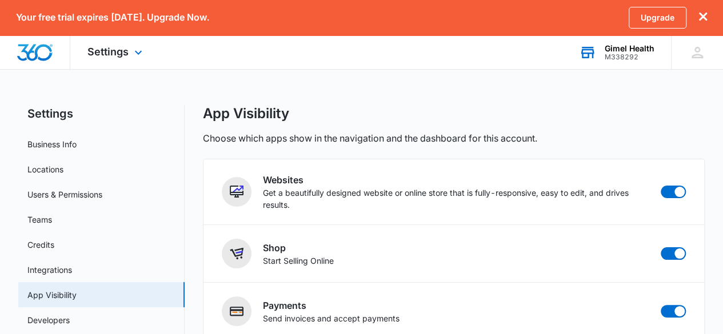
click at [637, 47] on div "Gimel Health" at bounding box center [629, 48] width 50 height 9
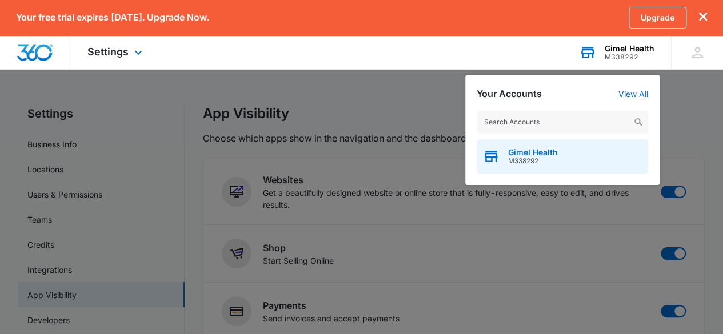
click at [522, 147] on div "Gimel Health M338292" at bounding box center [561, 156] width 171 height 34
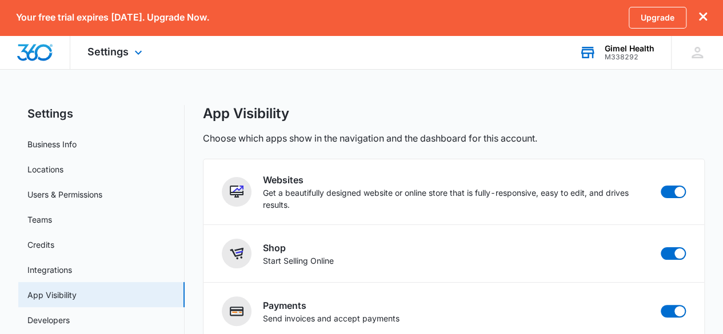
click at [607, 46] on div "Gimel Health" at bounding box center [629, 48] width 50 height 9
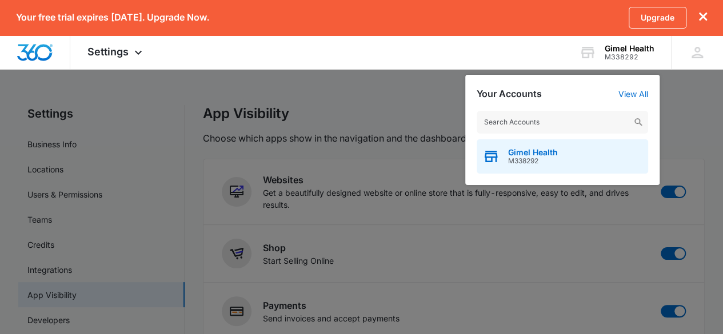
click at [539, 151] on span "Gimel Health" at bounding box center [533, 152] width 50 height 9
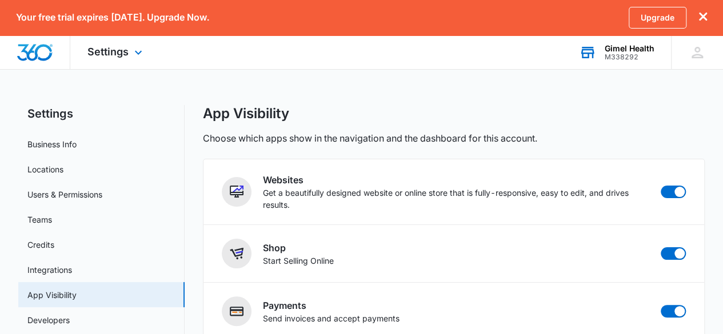
click at [610, 54] on div "M338292" at bounding box center [629, 57] width 50 height 8
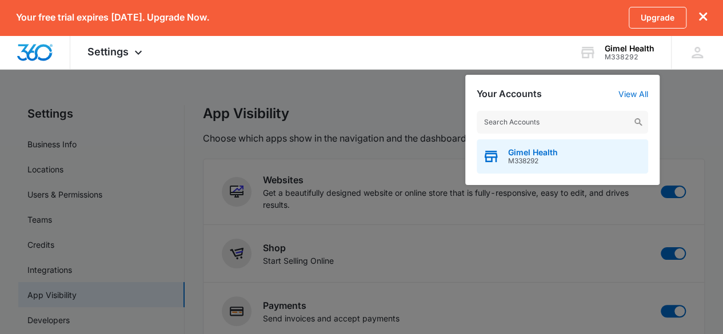
click at [539, 151] on span "Gimel Health" at bounding box center [533, 152] width 50 height 9
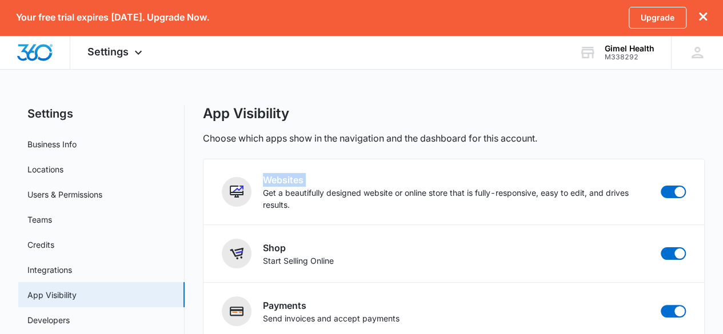
click at [539, 150] on div "App Visibility Choose which apps show in the navigation and the dashboard for t…" at bounding box center [454, 309] width 502 height 408
click at [698, 47] on icon at bounding box center [696, 52] width 11 height 11
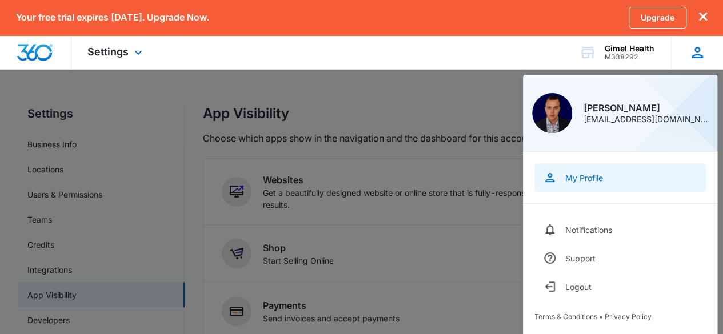
click at [581, 178] on div "My Profile" at bounding box center [584, 178] width 38 height 10
